Goal: Task Accomplishment & Management: Manage account settings

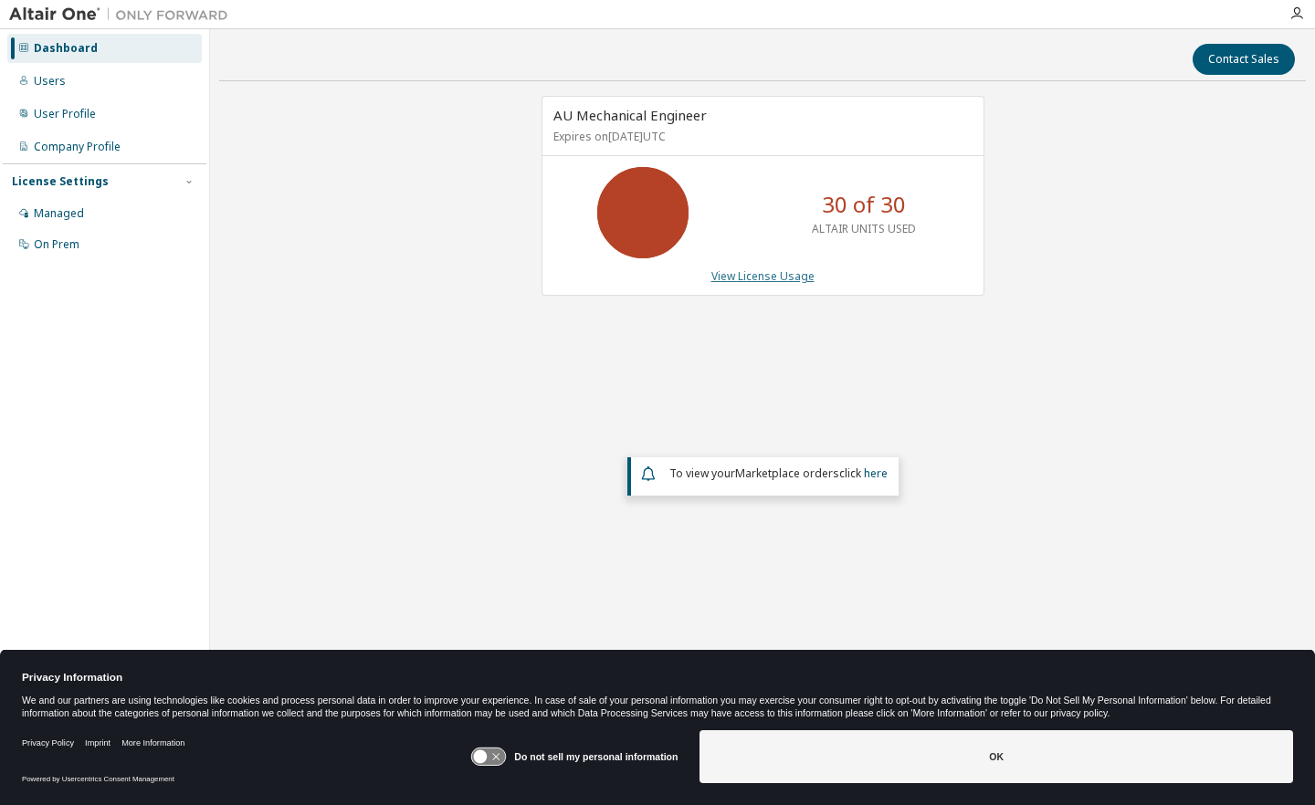
click at [771, 270] on link "View License Usage" at bounding box center [762, 276] width 103 height 16
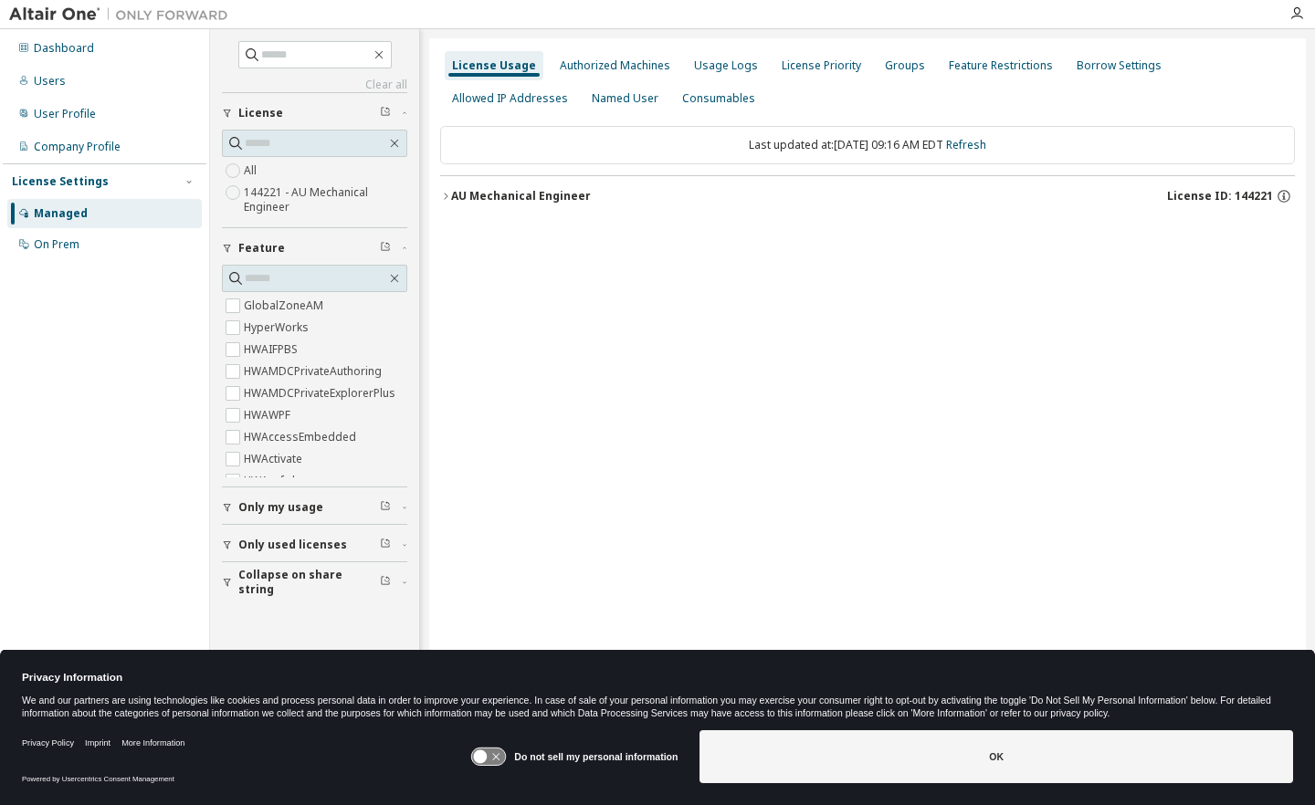
click at [444, 194] on icon "button" at bounding box center [445, 196] width 11 height 11
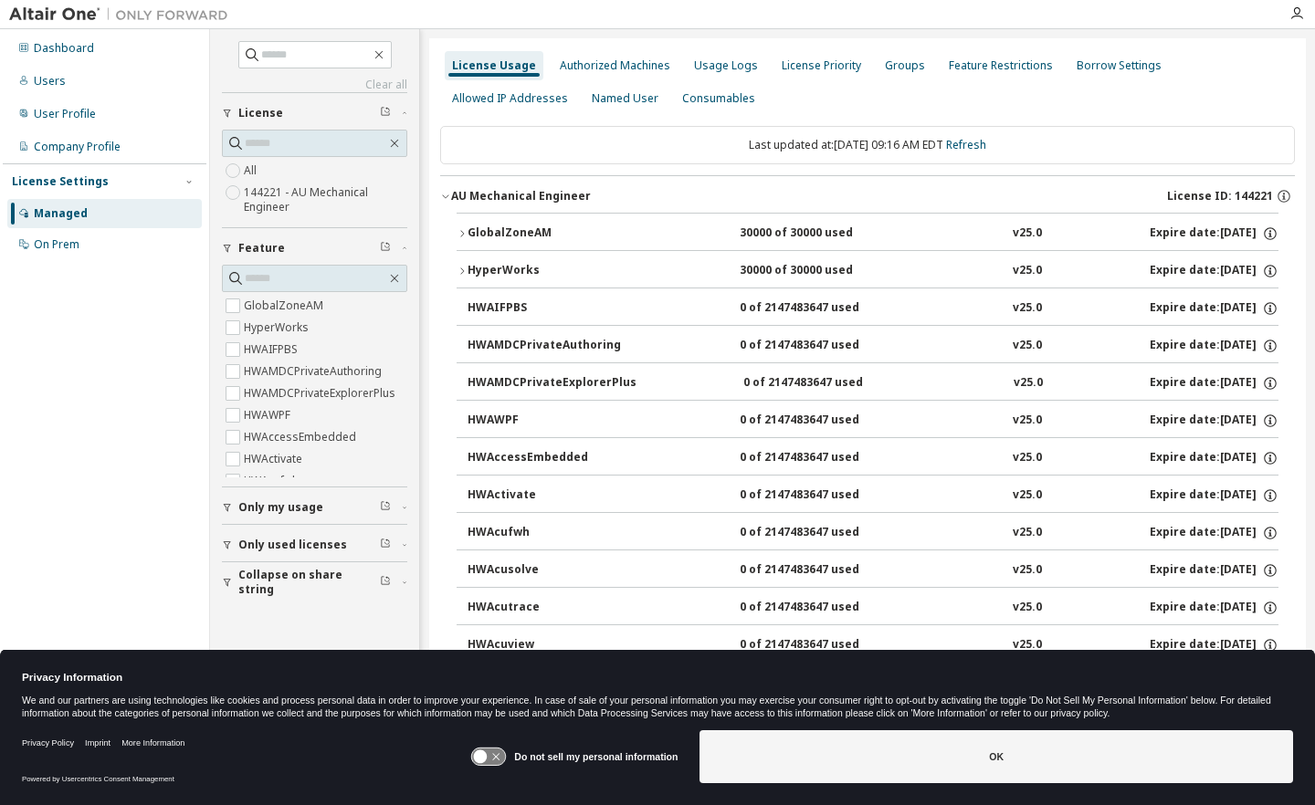
click at [445, 191] on icon "button" at bounding box center [445, 196] width 11 height 11
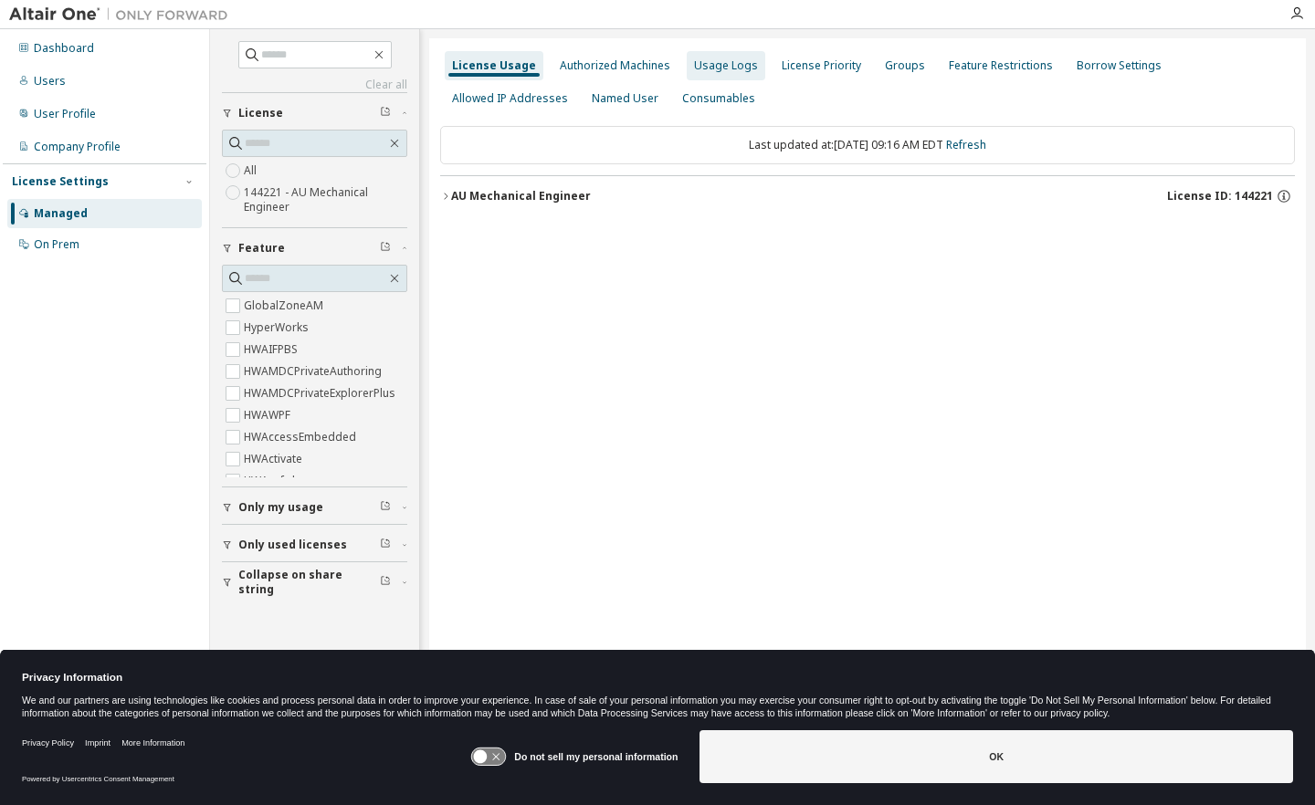
click at [711, 61] on div "Usage Logs" at bounding box center [726, 65] width 64 height 15
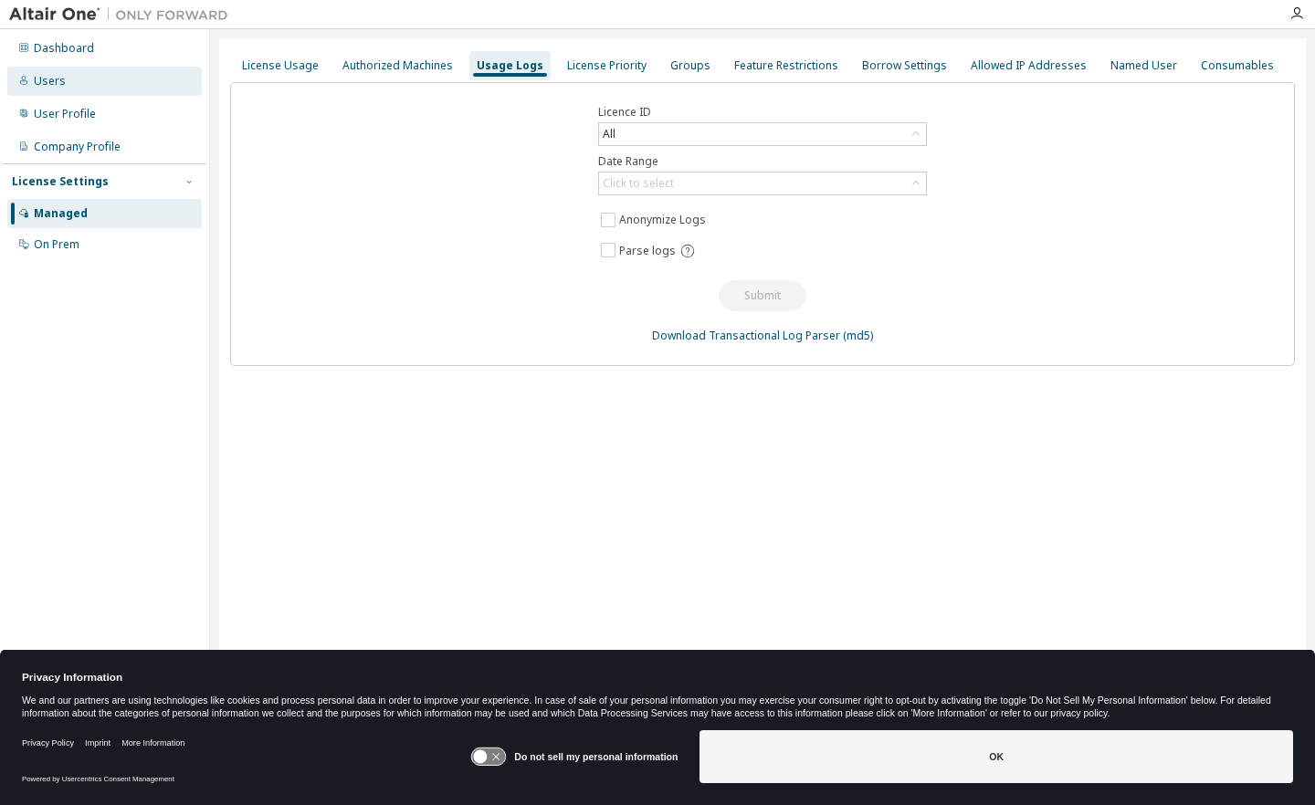
click at [47, 82] on div "Users" at bounding box center [50, 81] width 32 height 15
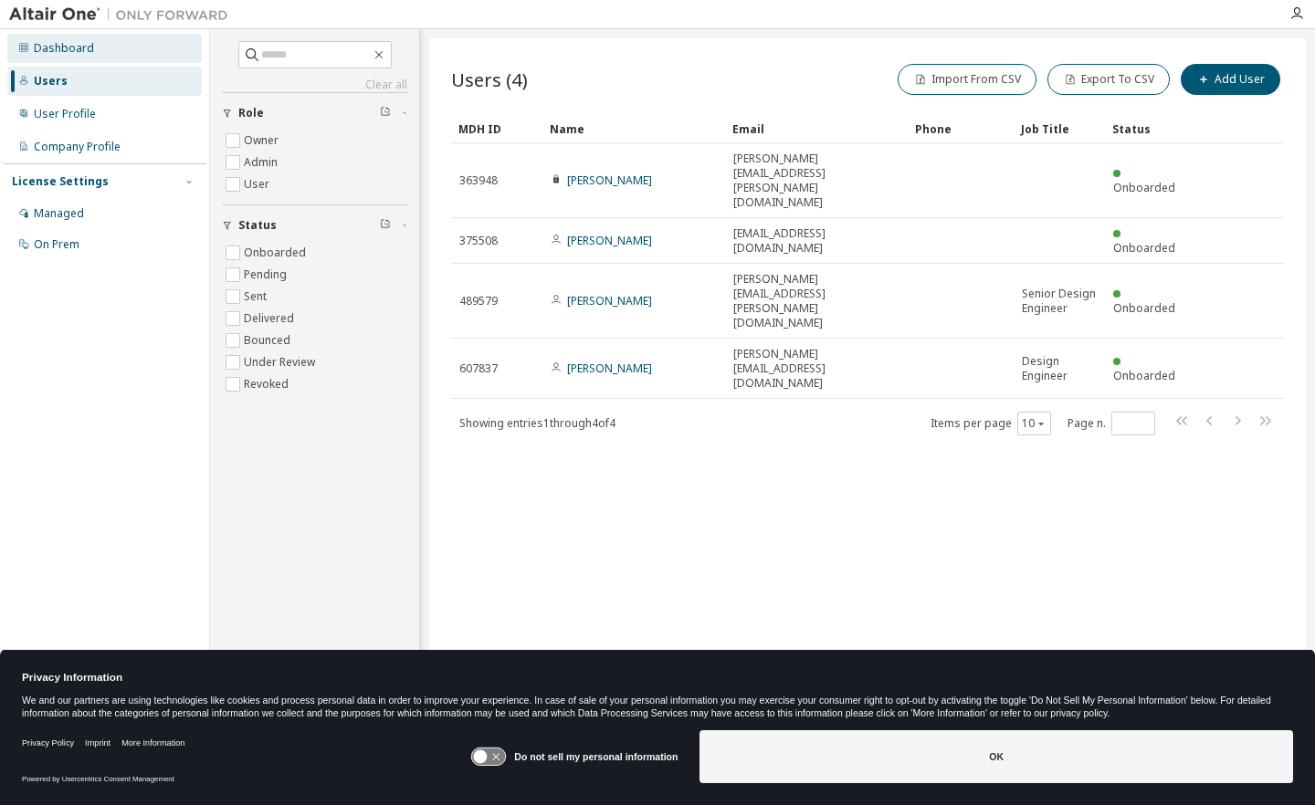
click at [60, 52] on div "Dashboard" at bounding box center [64, 48] width 60 height 15
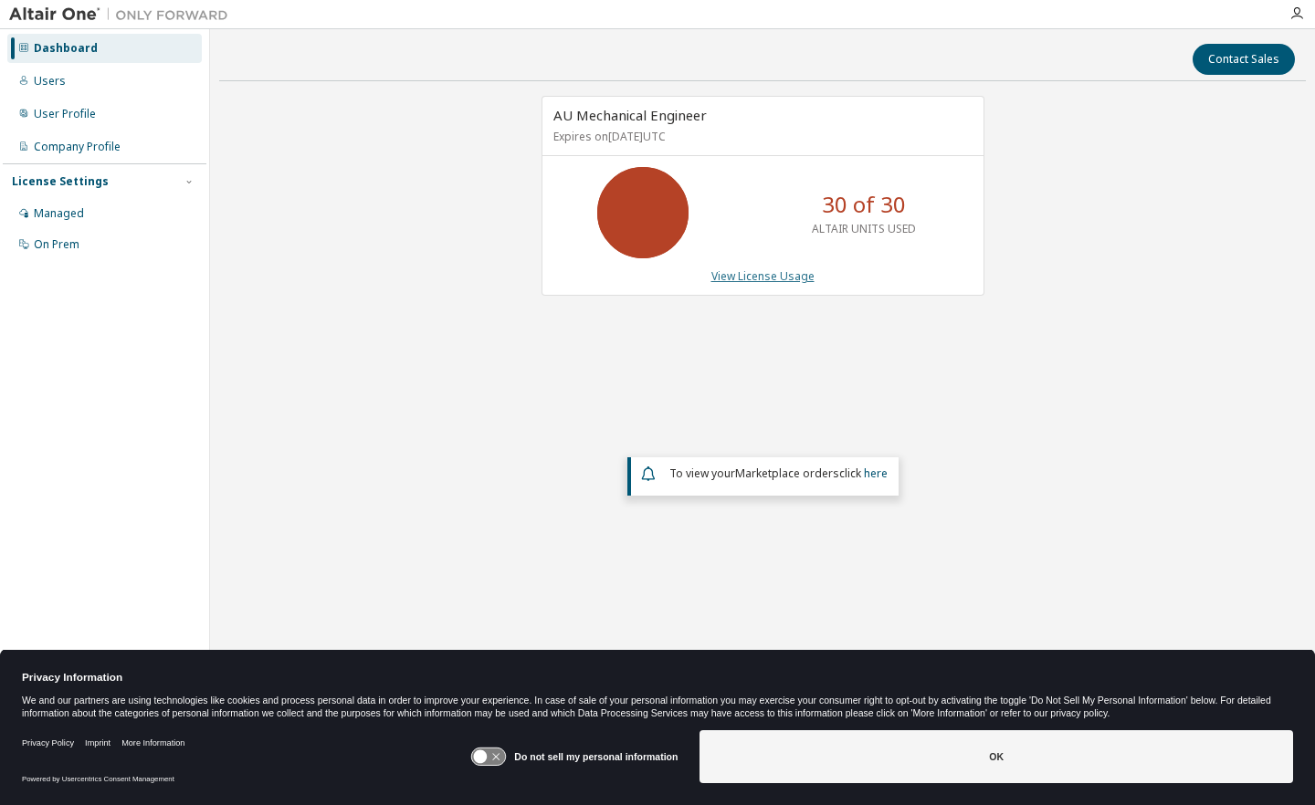
click at [770, 278] on link "View License Usage" at bounding box center [762, 276] width 103 height 16
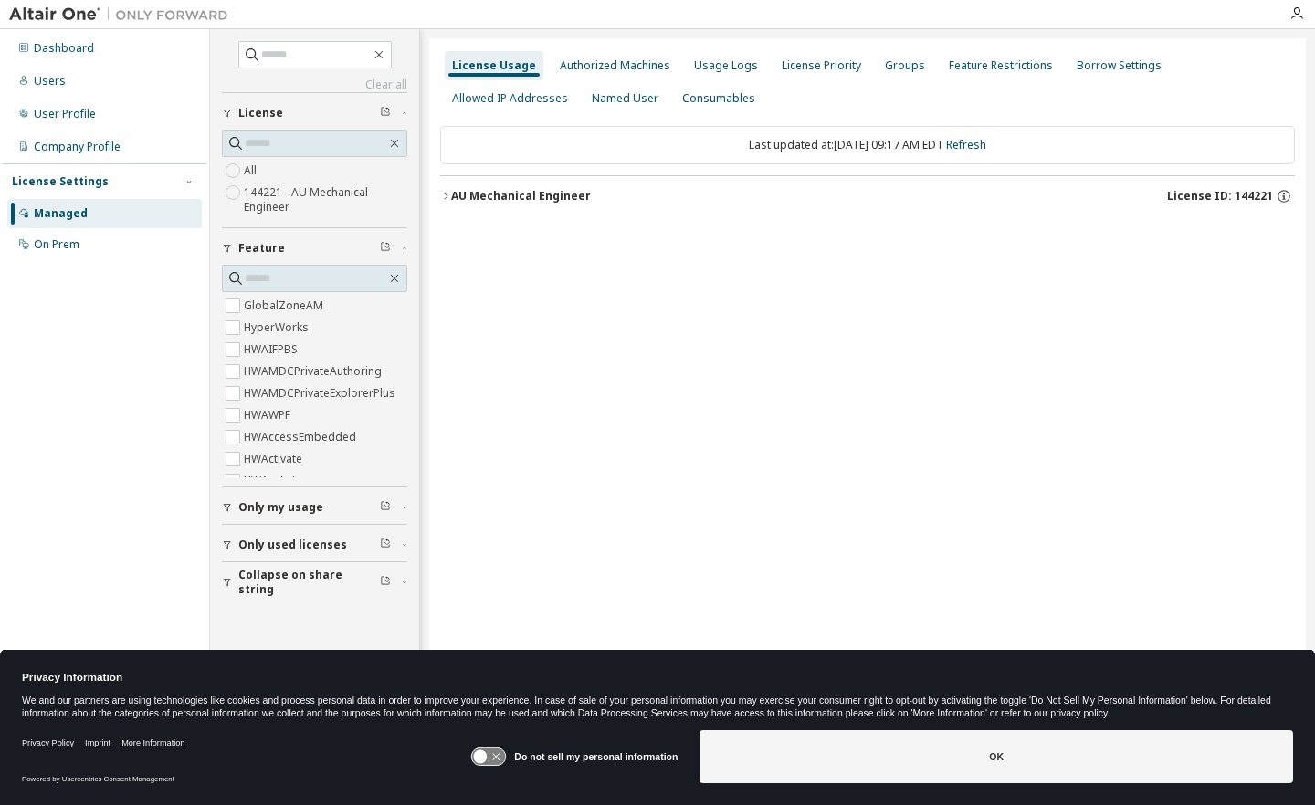
click at [446, 192] on icon "button" at bounding box center [445, 196] width 11 height 11
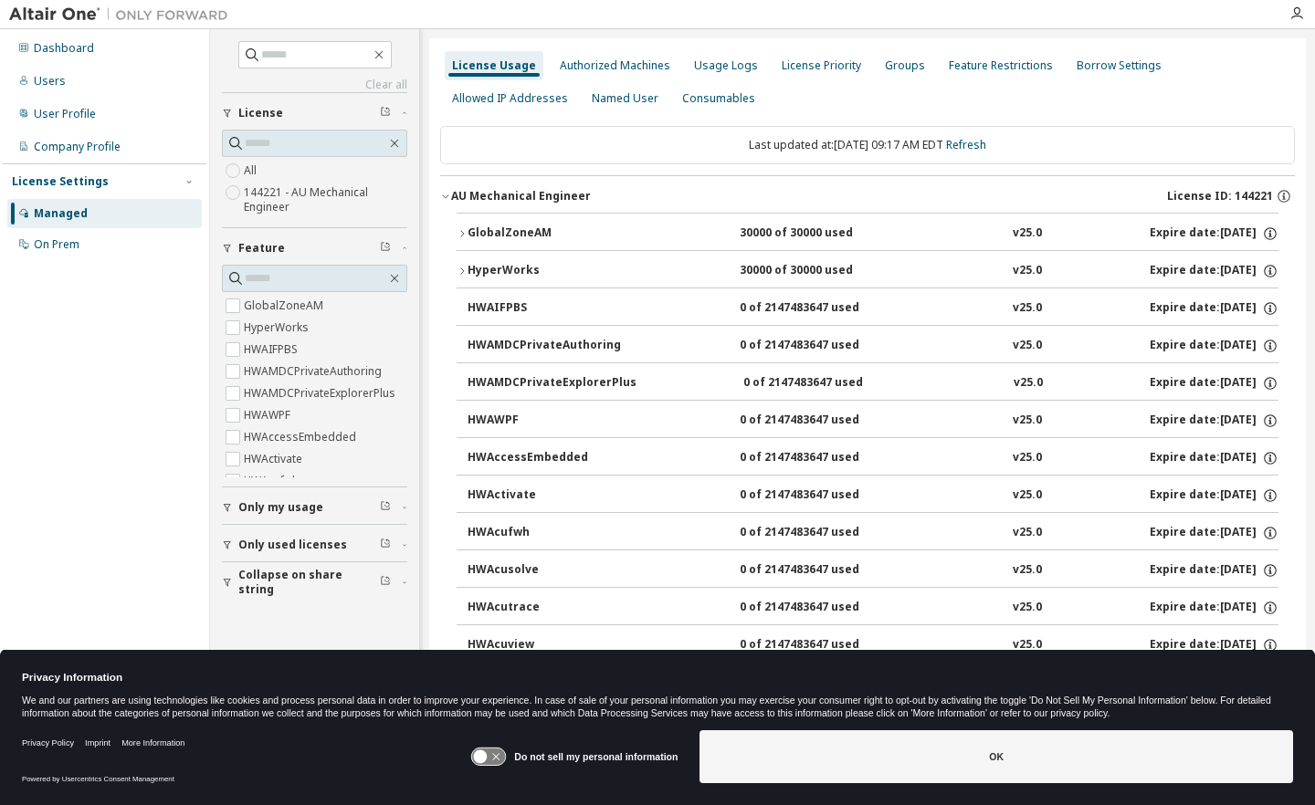
click at [459, 227] on button "GlobalZoneAM 30000 of 30000 used v25.0 Expire date: 2026-06-06" at bounding box center [867, 234] width 822 height 40
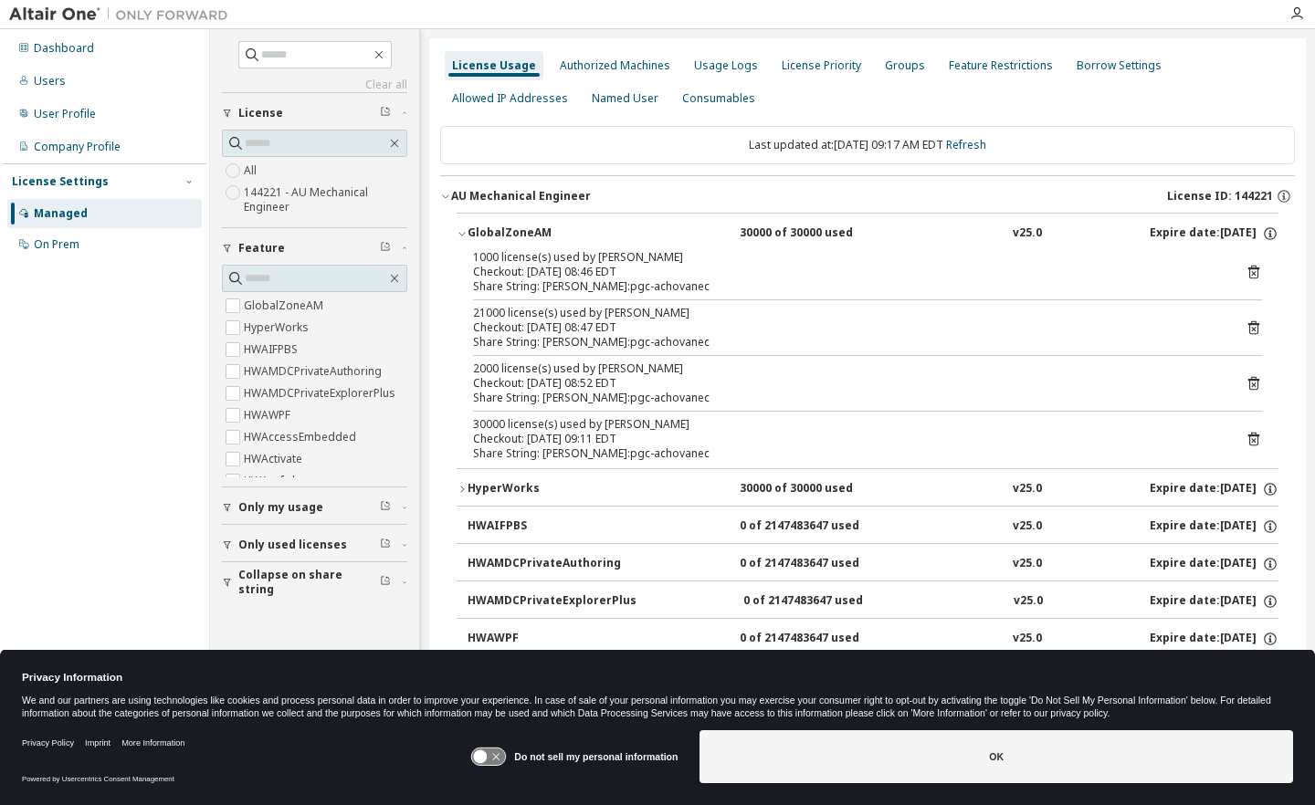
click at [459, 227] on button "GlobalZoneAM 30000 of 30000 used v25.0 Expire date: 2026-06-06" at bounding box center [867, 234] width 822 height 40
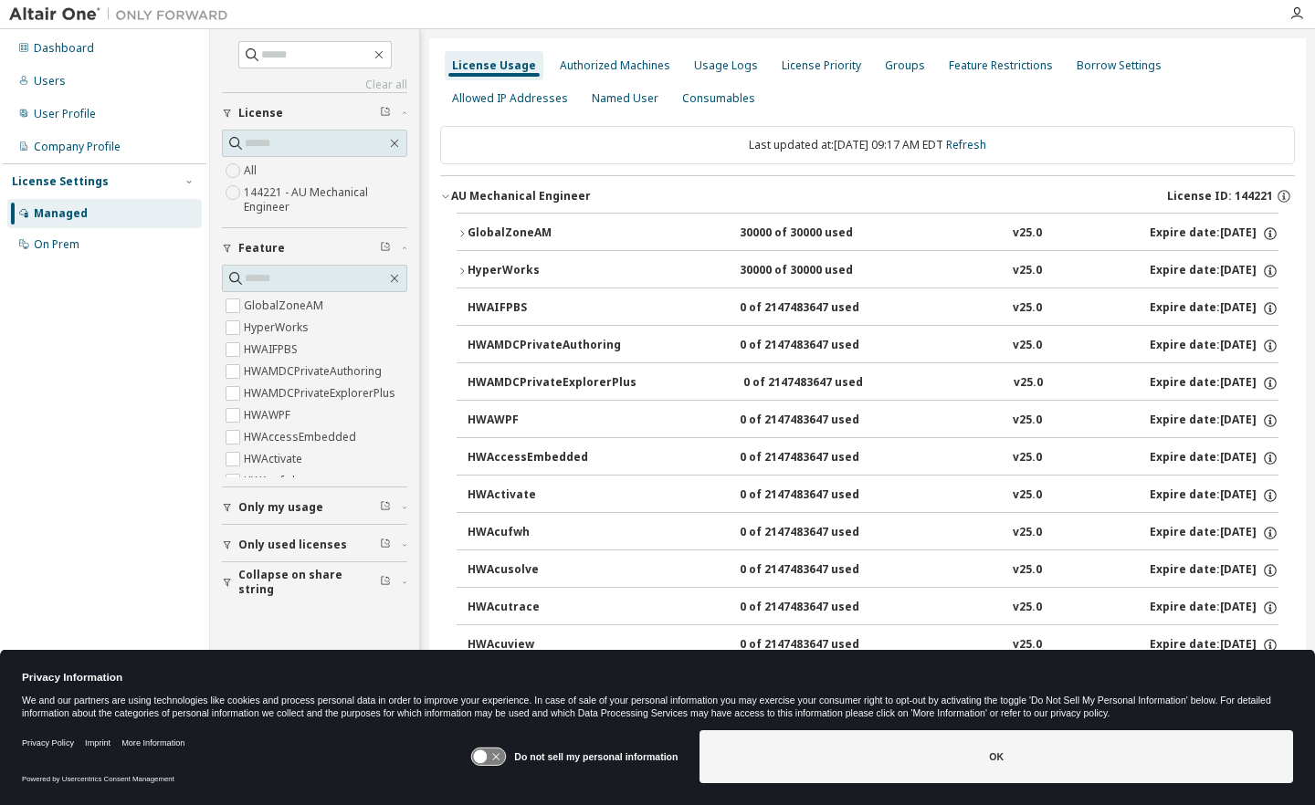
click at [461, 271] on icon "button" at bounding box center [461, 271] width 11 height 11
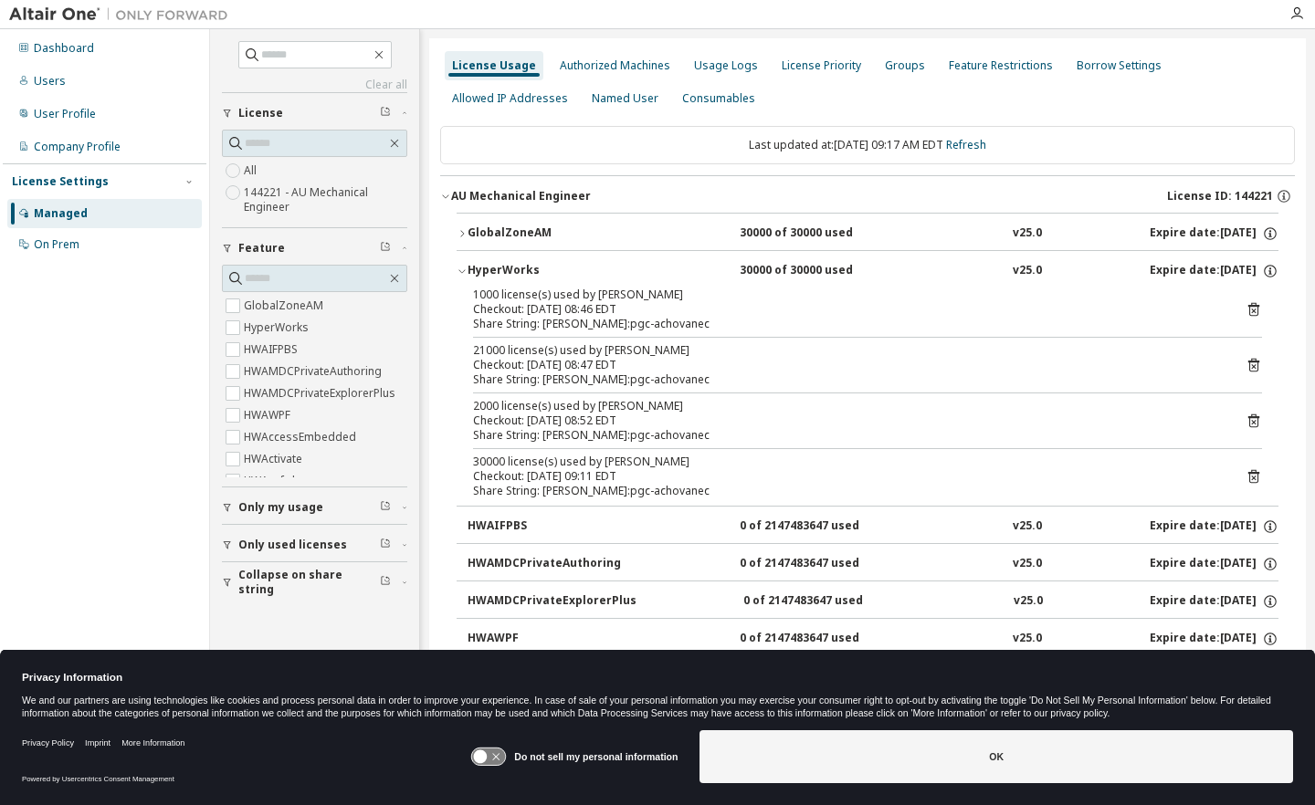
click at [461, 271] on icon "button" at bounding box center [461, 271] width 11 height 11
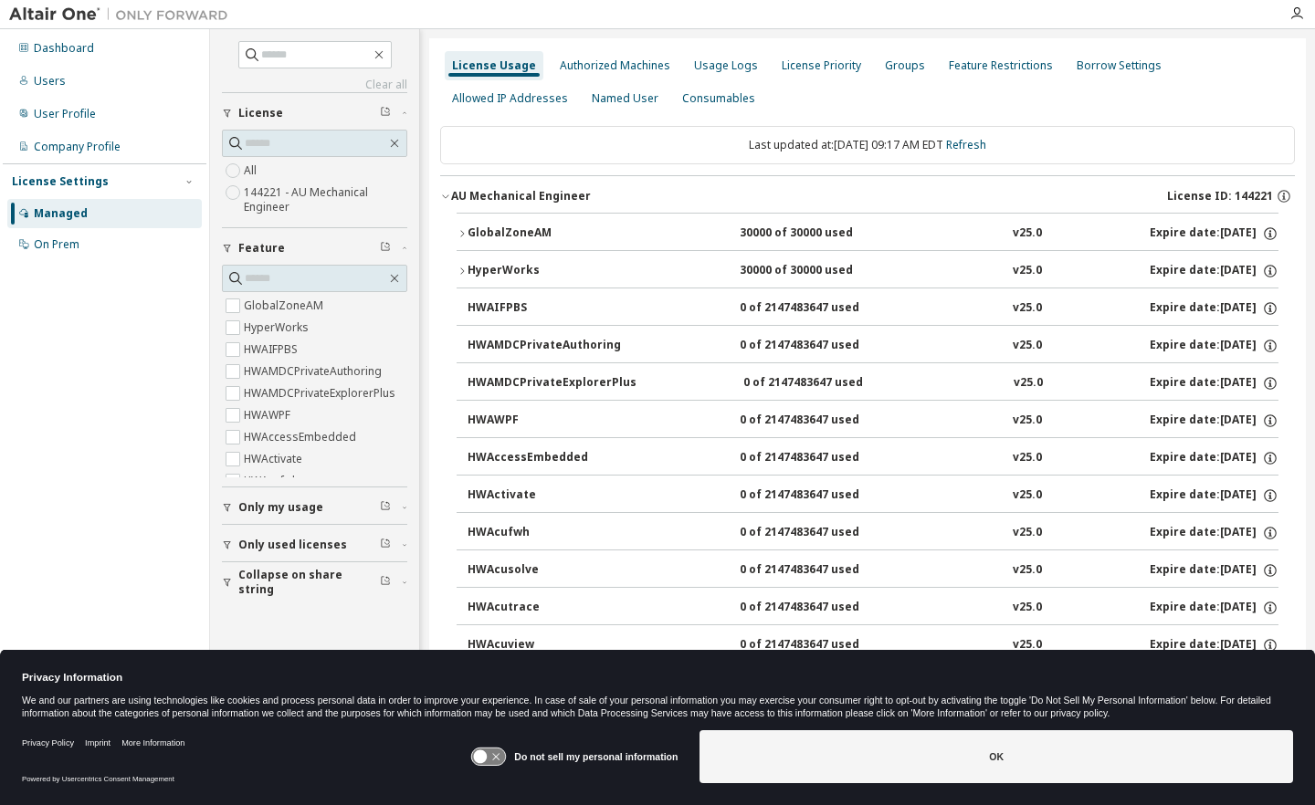
click at [490, 761] on icon at bounding box center [489, 757] width 34 height 17
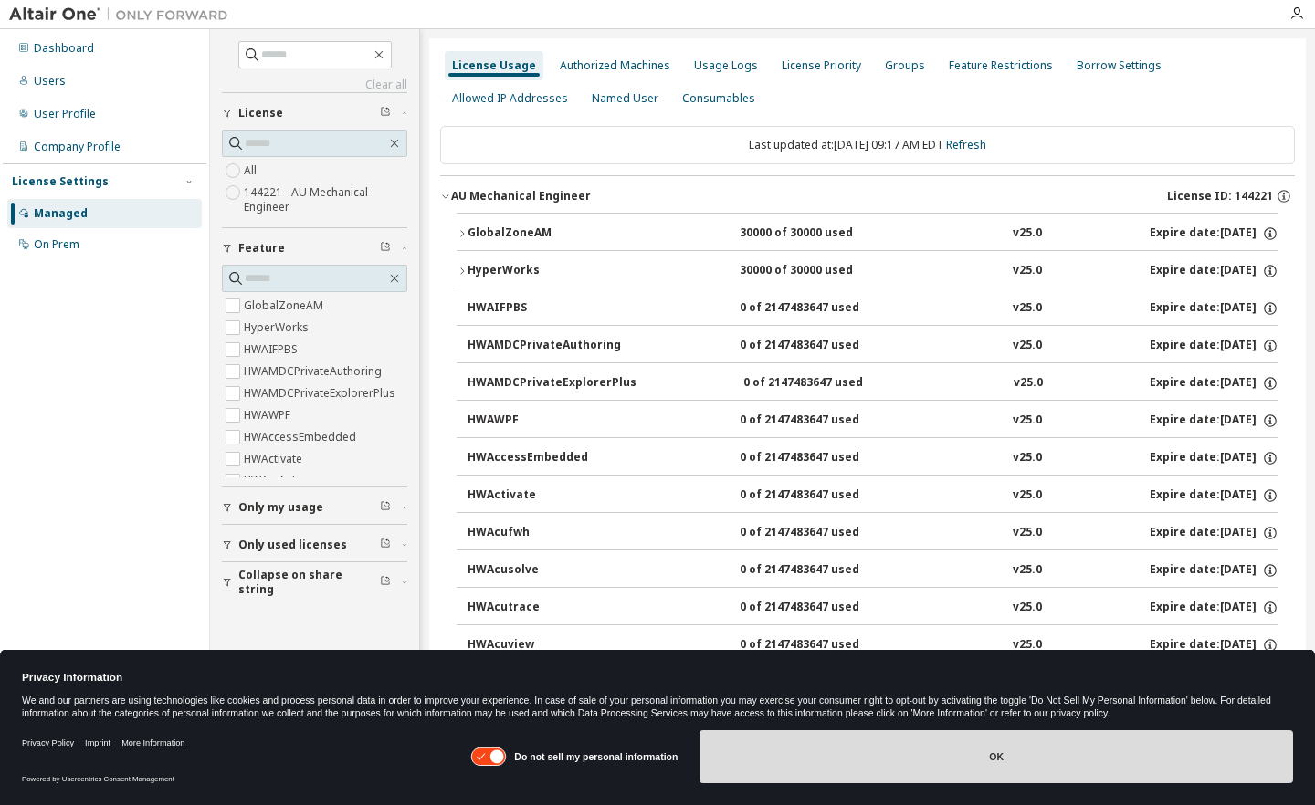
click at [994, 762] on button "OK" at bounding box center [995, 756] width 593 height 53
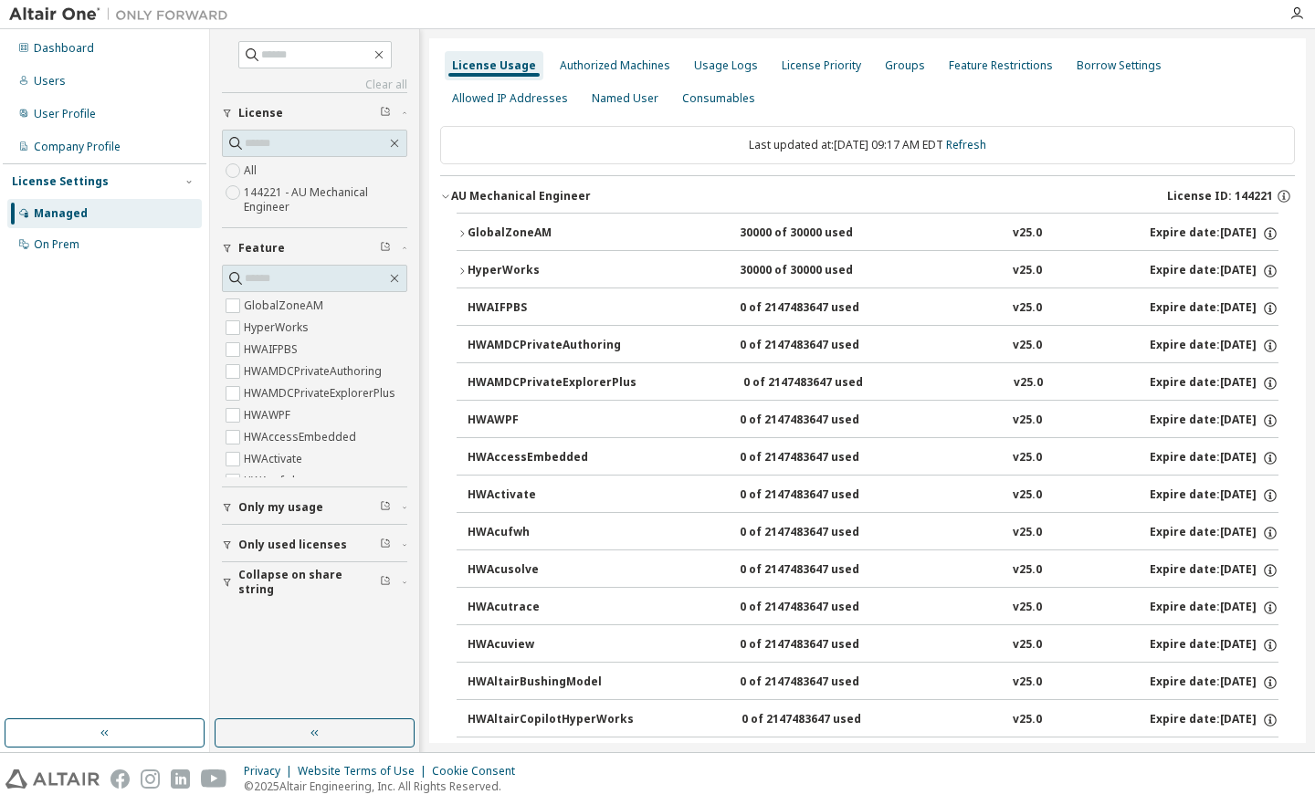
click at [484, 66] on div "License Usage" at bounding box center [494, 65] width 84 height 15
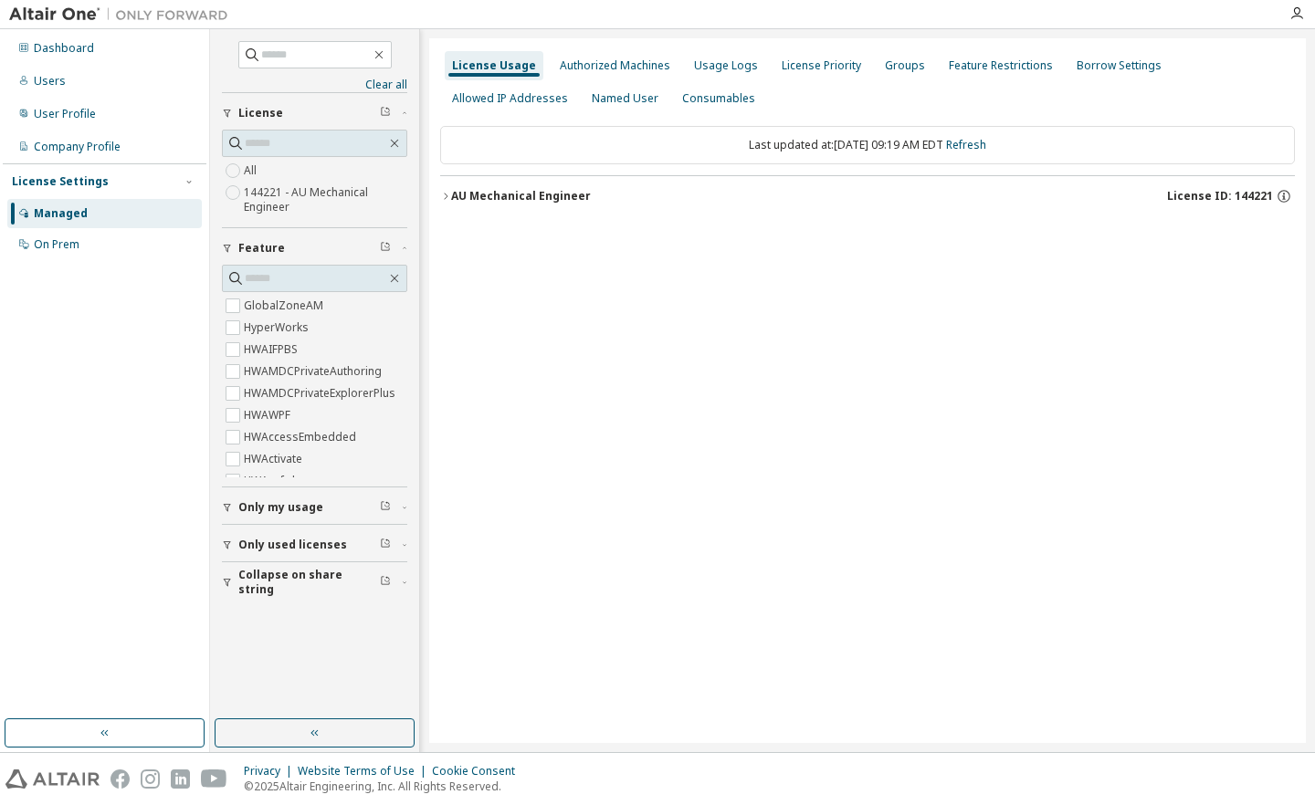
click at [447, 200] on icon "button" at bounding box center [445, 196] width 11 height 11
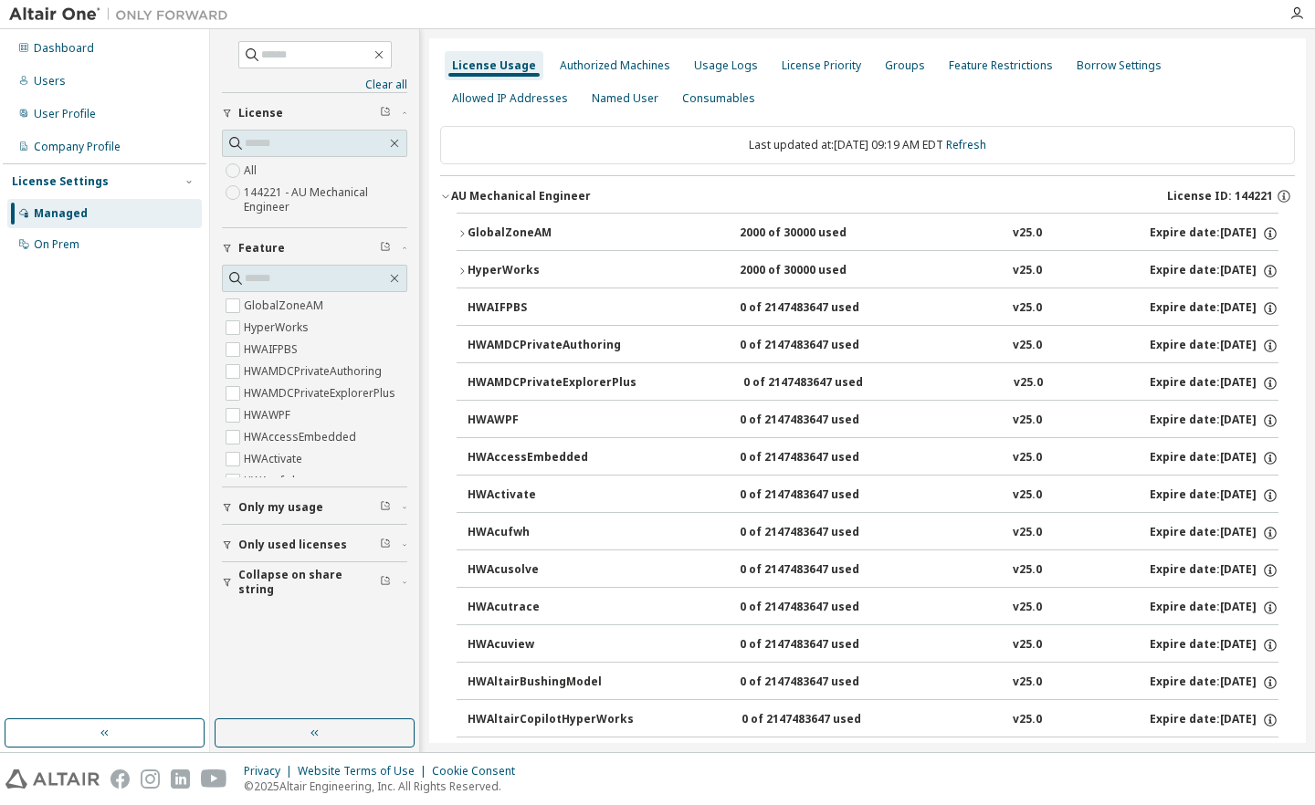
click at [462, 231] on icon "button" at bounding box center [461, 233] width 11 height 11
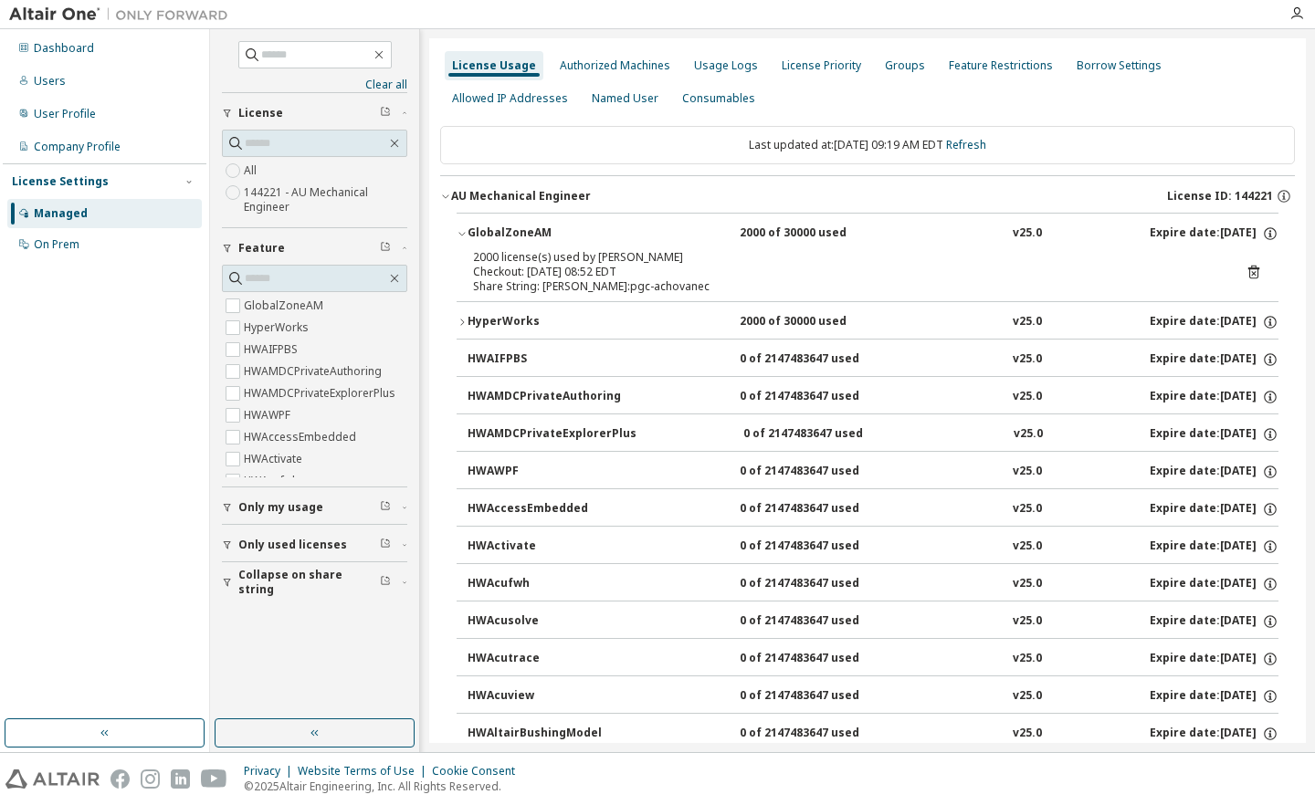
click at [655, 262] on div "2000 license(s) used by AndrewChovanec@pgc-achovanec" at bounding box center [845, 257] width 745 height 15
drag, startPoint x: 655, startPoint y: 262, endPoint x: 1256, endPoint y: 276, distance: 601.8
click at [1256, 276] on div "2000 license(s) used by AndrewChovanec@pgc-achovanec Checkout: 2025-09-05 08:52…" at bounding box center [867, 275] width 822 height 51
click at [459, 319] on icon "button" at bounding box center [461, 322] width 11 height 11
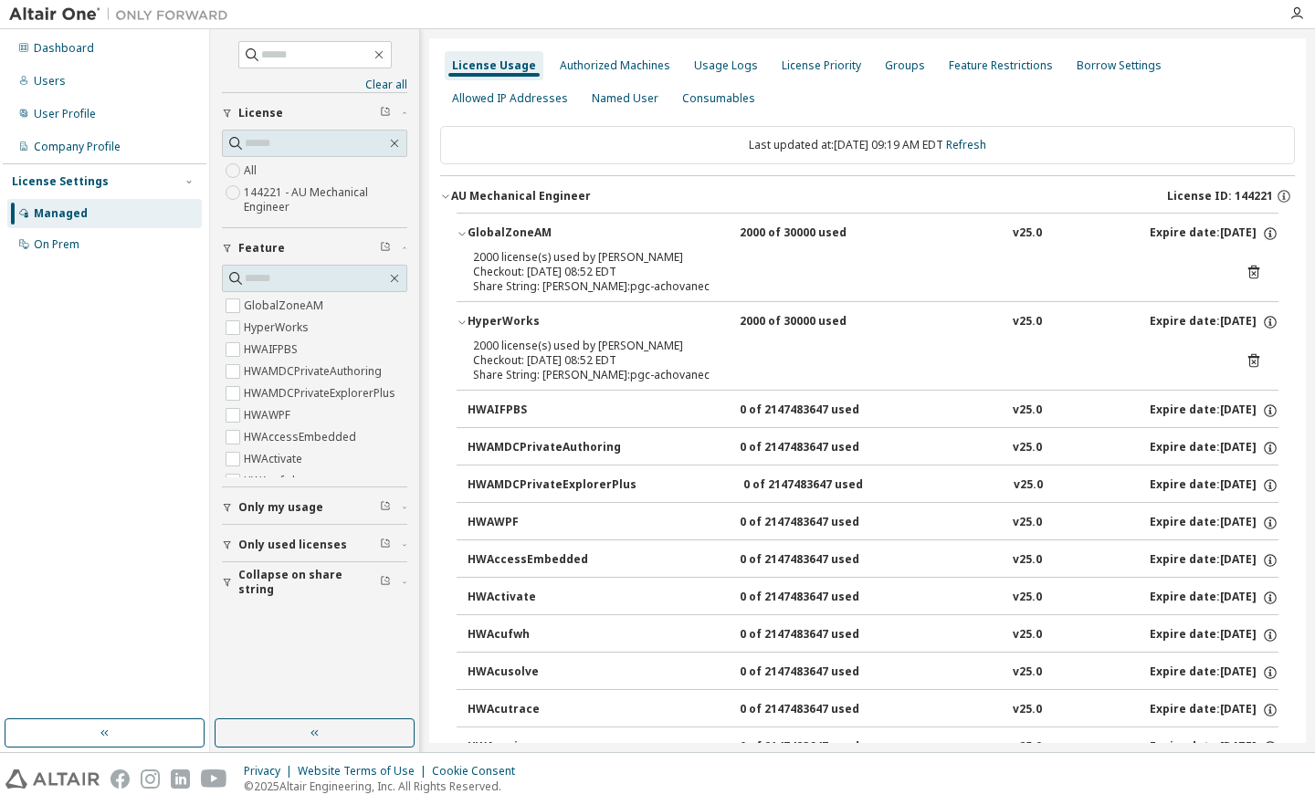
click at [1245, 359] on icon at bounding box center [1253, 360] width 16 height 16
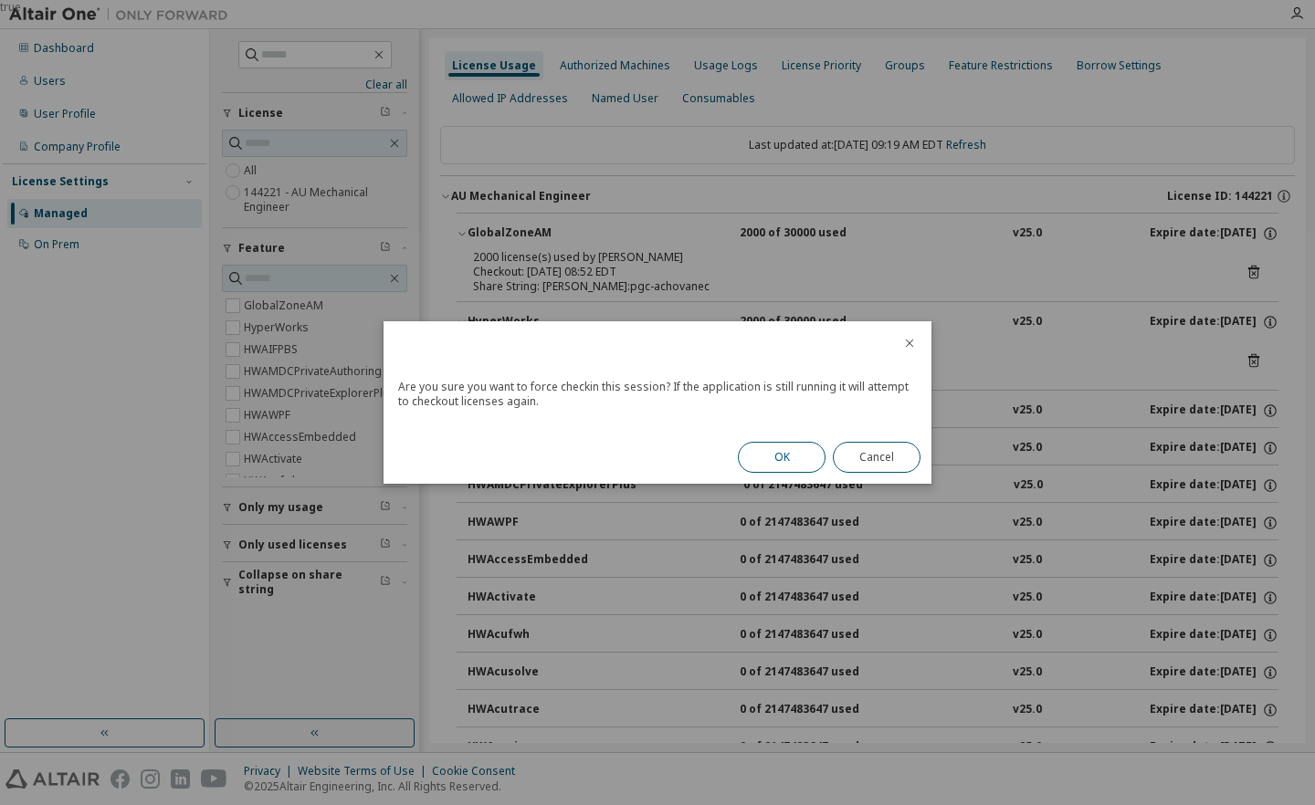
click at [770, 456] on button "OK" at bounding box center [782, 457] width 88 height 31
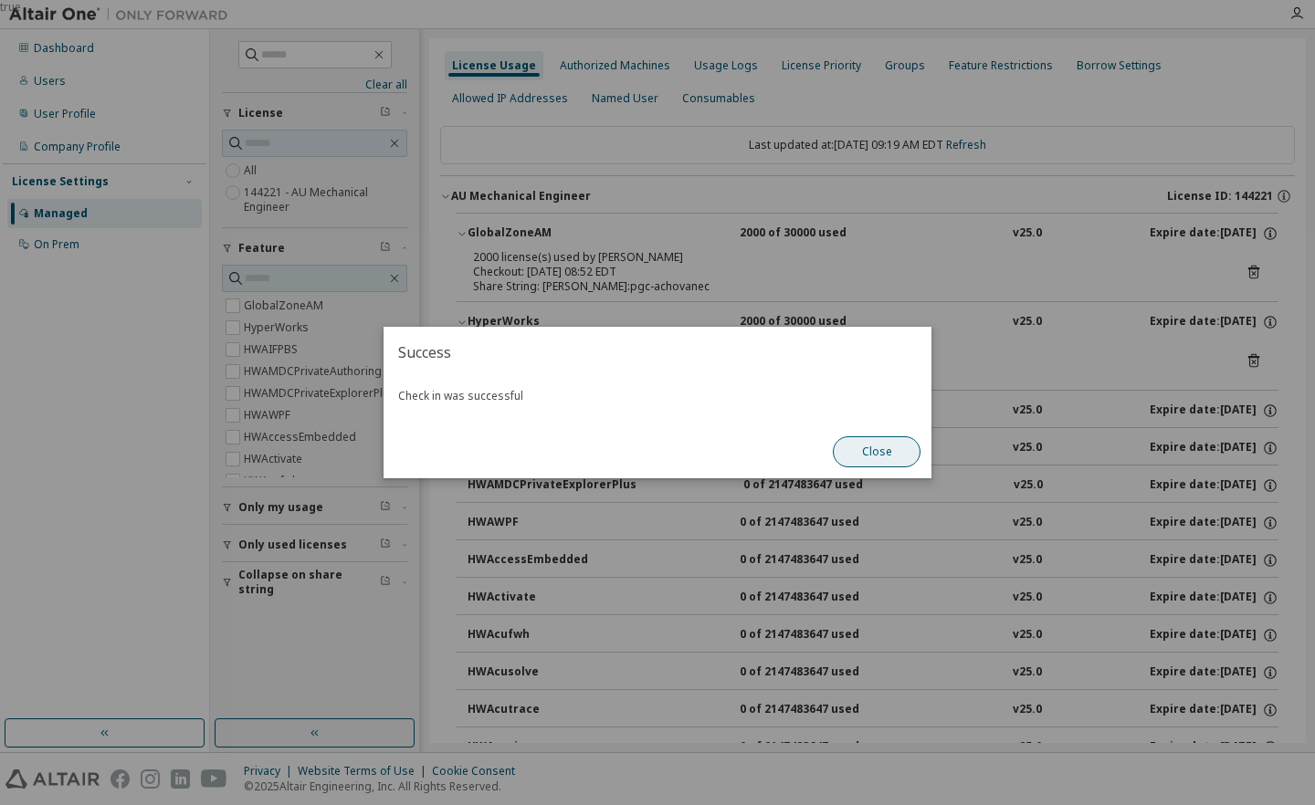
click at [865, 452] on button "Close" at bounding box center [877, 451] width 88 height 31
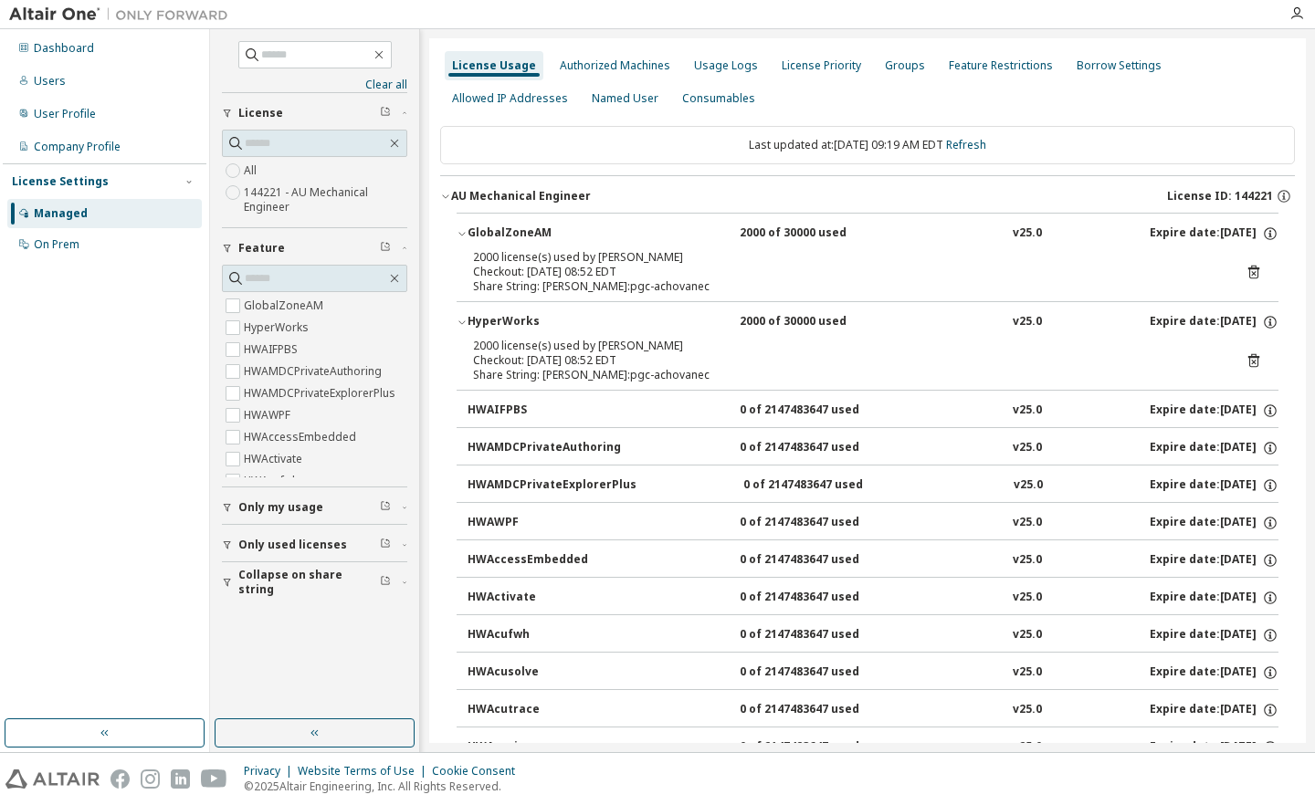
click at [1245, 270] on icon at bounding box center [1253, 272] width 16 height 16
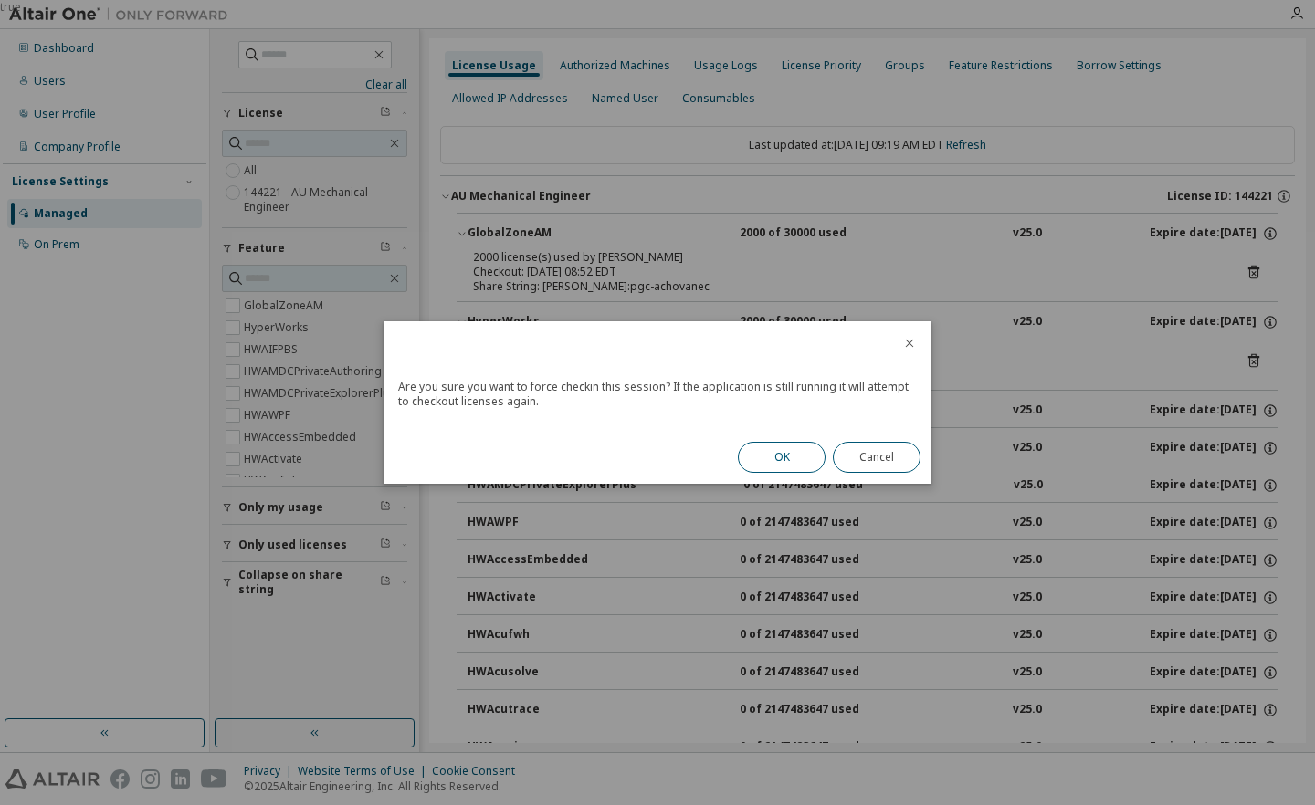
click at [795, 453] on button "OK" at bounding box center [782, 457] width 88 height 31
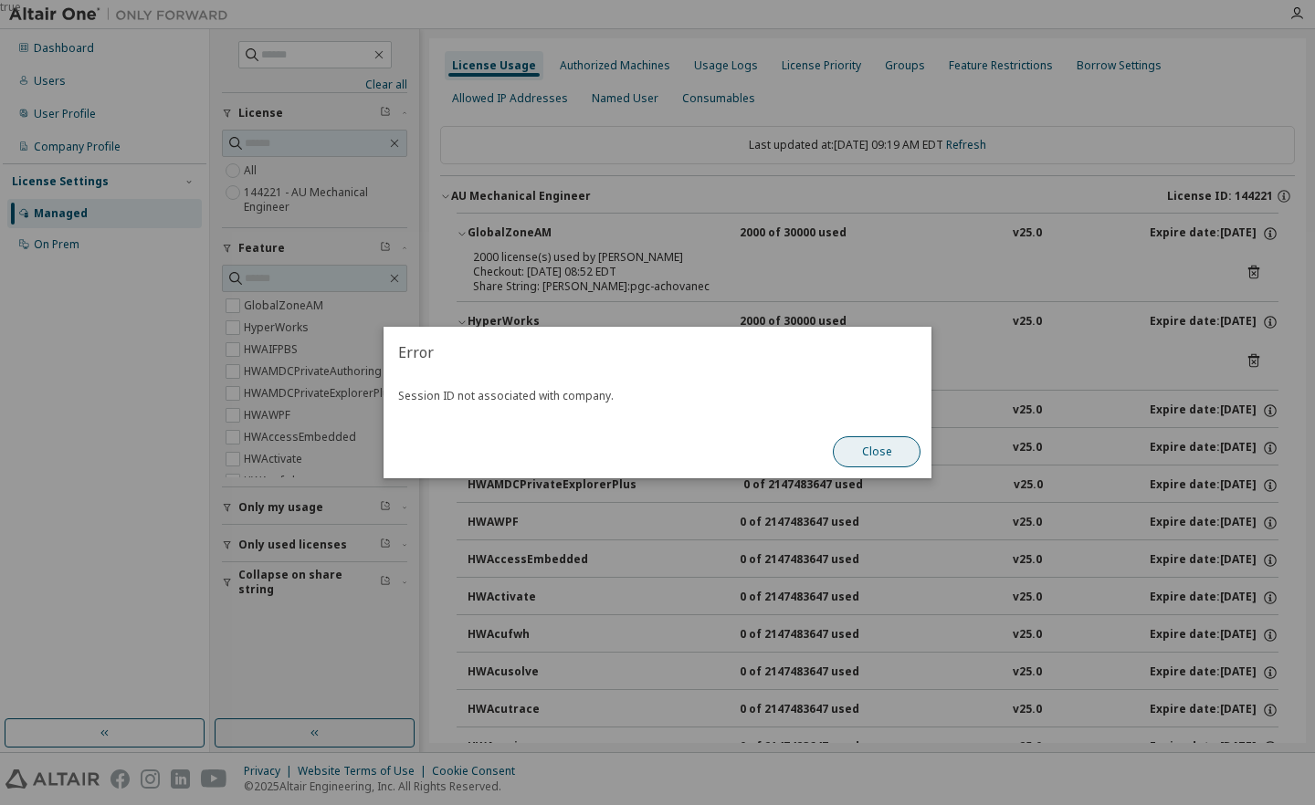
click at [876, 456] on button "Close" at bounding box center [877, 451] width 88 height 31
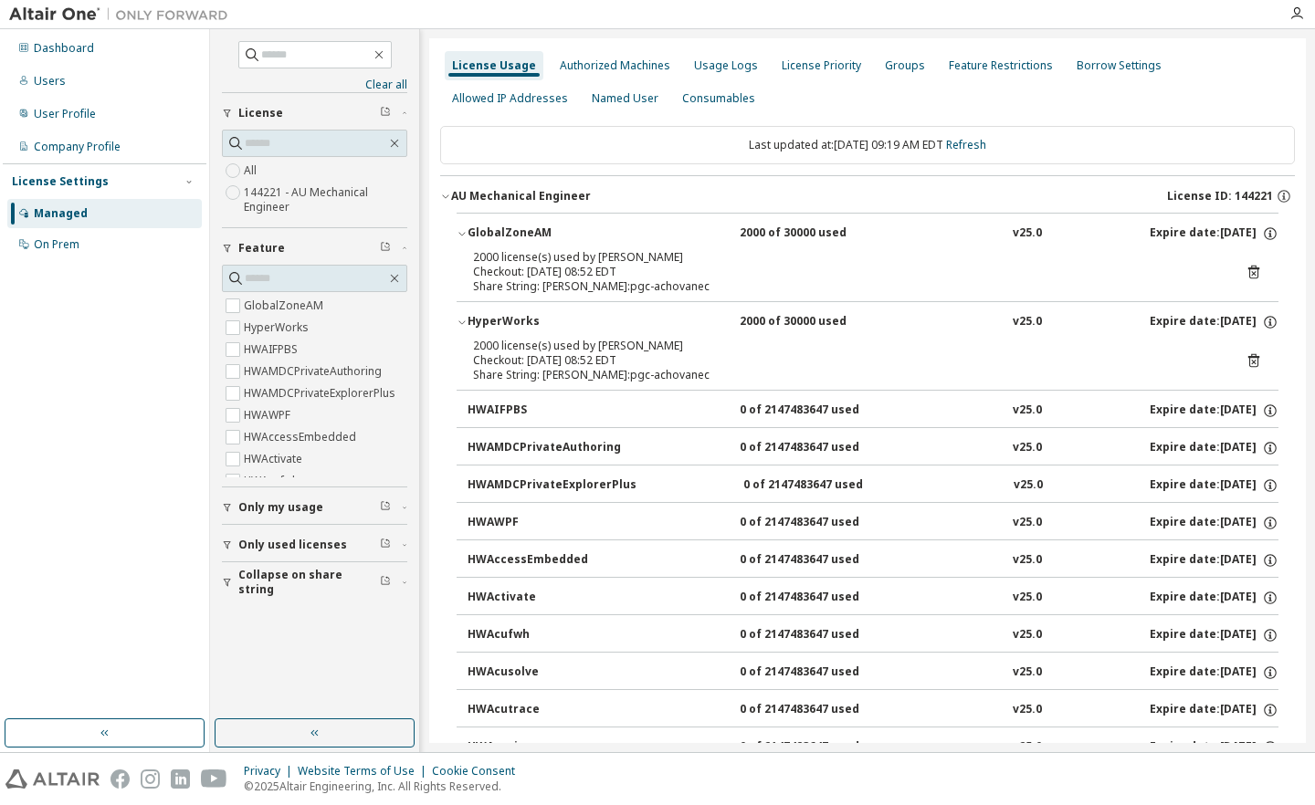
click at [445, 193] on icon "button" at bounding box center [445, 196] width 11 height 11
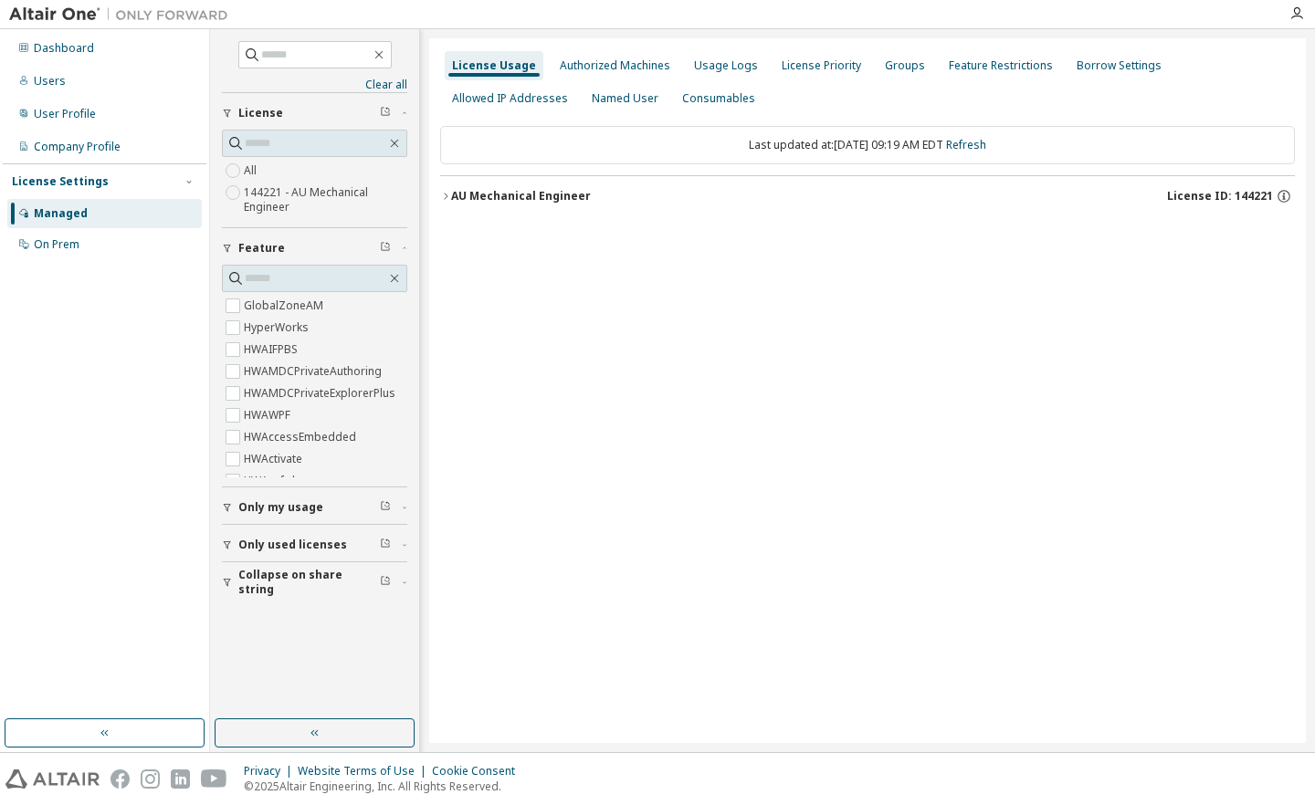
click at [445, 193] on icon "button" at bounding box center [445, 196] width 11 height 11
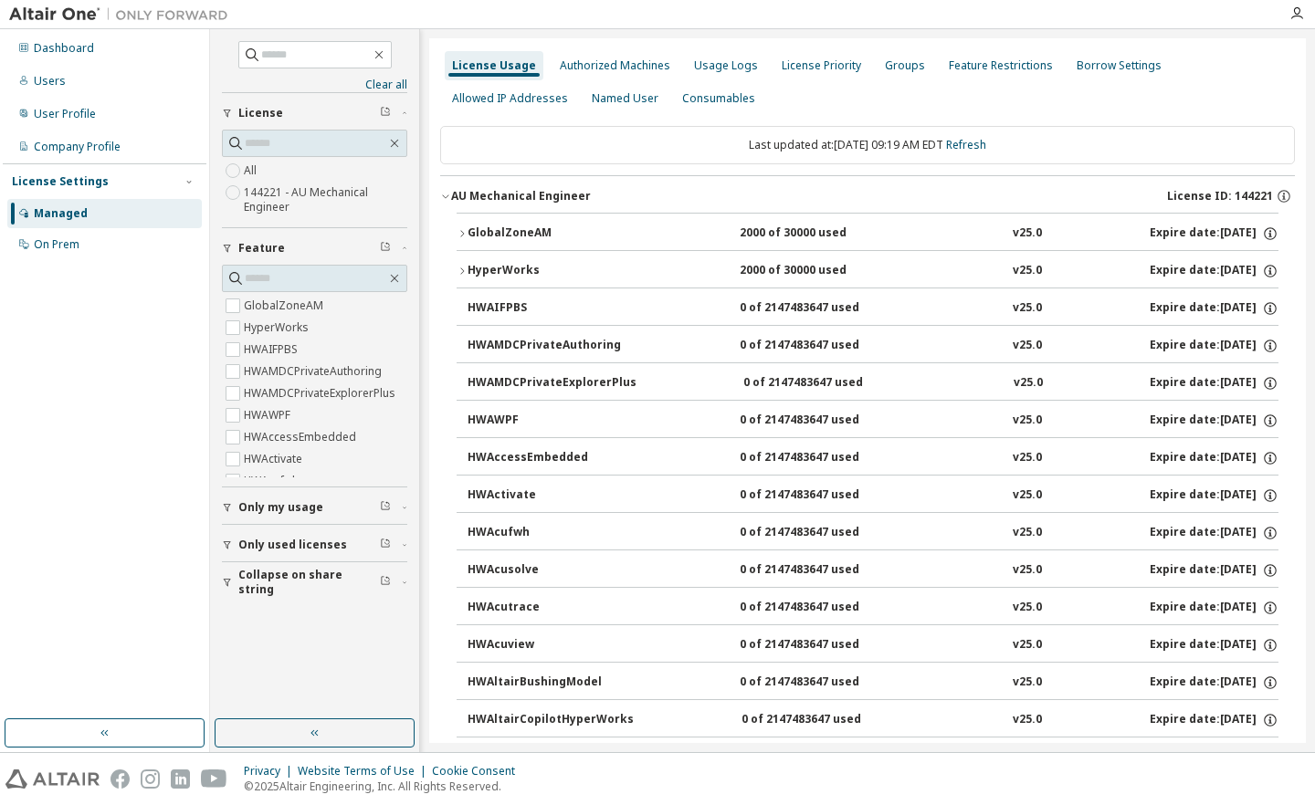
drag, startPoint x: 1088, startPoint y: 114, endPoint x: 510, endPoint y: 64, distance: 580.1
click at [527, 64] on div "License Usage" at bounding box center [494, 65] width 84 height 15
click at [508, 64] on div "License Usage" at bounding box center [494, 65] width 84 height 15
click at [489, 102] on div "Allowed IP Addresses" at bounding box center [510, 98] width 116 height 15
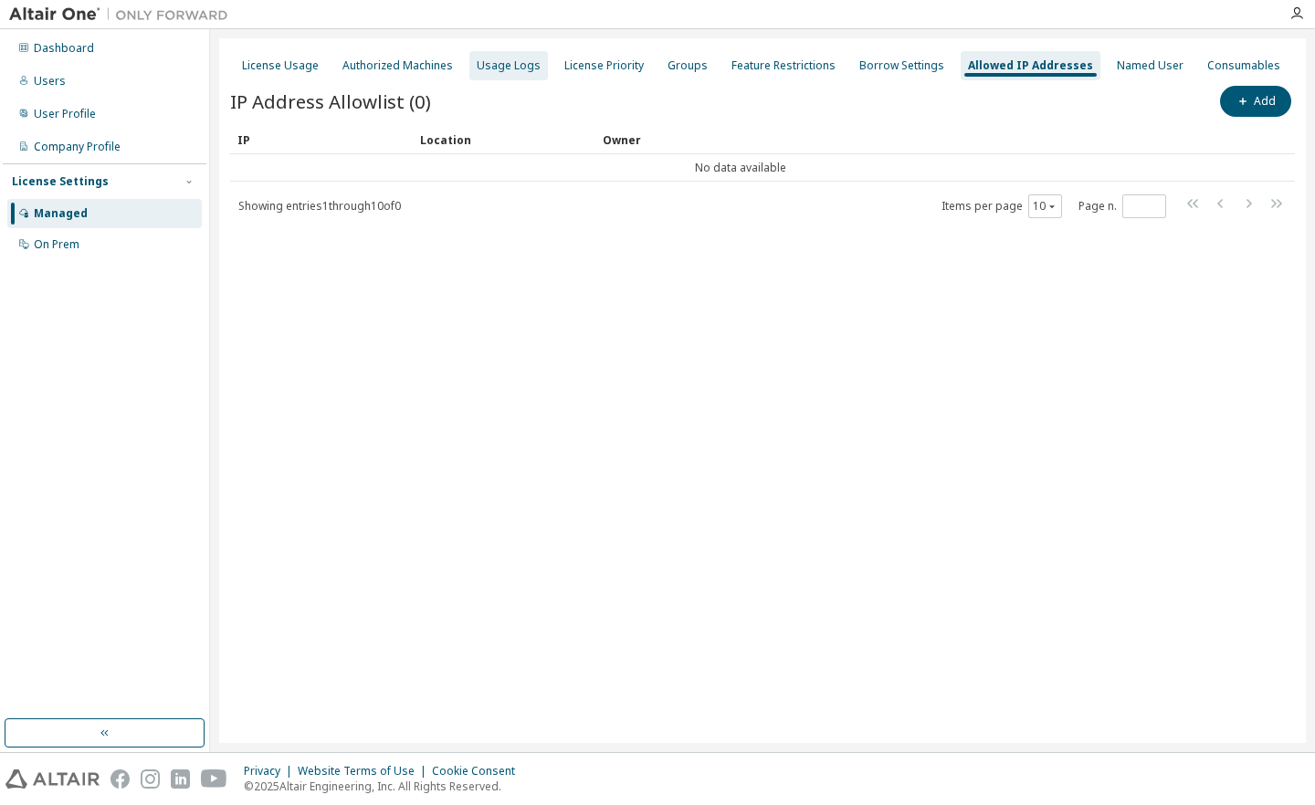
click at [509, 71] on div "Usage Logs" at bounding box center [509, 65] width 64 height 15
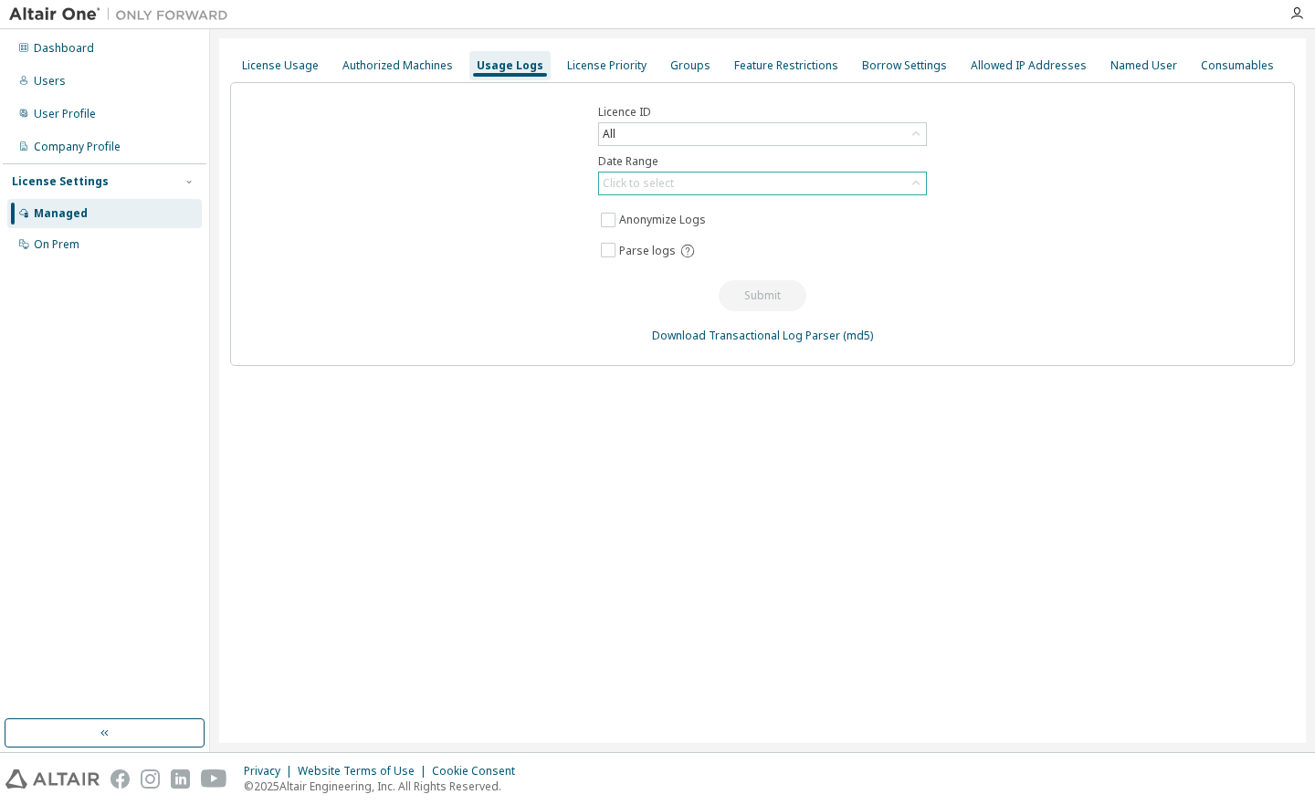
click at [679, 184] on div "Click to select" at bounding box center [762, 184] width 327 height 22
click at [666, 234] on li "Last 30 days" at bounding box center [761, 235] width 323 height 24
click at [755, 297] on button "Submit" at bounding box center [762, 295] width 88 height 31
click at [274, 67] on div "License Usage" at bounding box center [280, 65] width 77 height 15
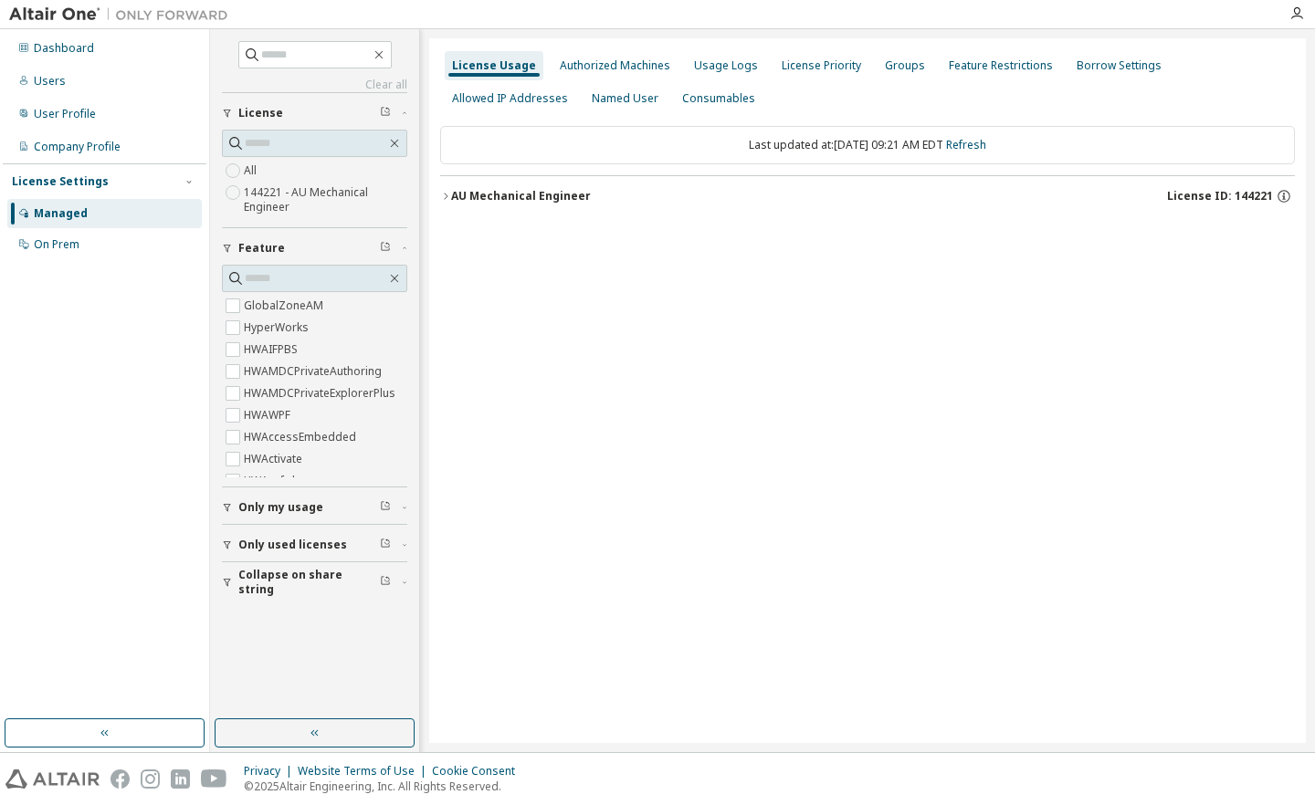
click at [447, 194] on icon "button" at bounding box center [445, 196] width 11 height 11
